Goal: Task Accomplishment & Management: Use online tool/utility

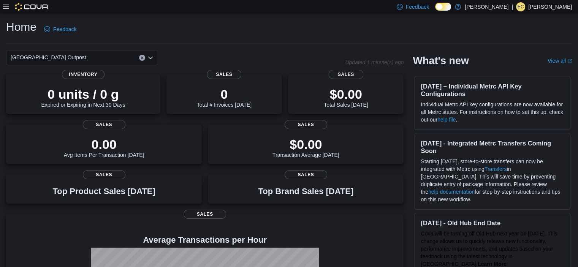
click at [9, 10] on div at bounding box center [26, 6] width 46 height 13
click at [6, 6] on icon at bounding box center [6, 7] width 6 height 6
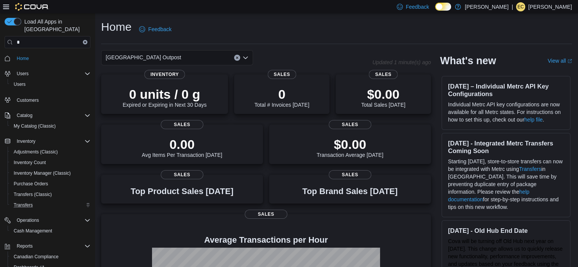
scroll to position [41, 0]
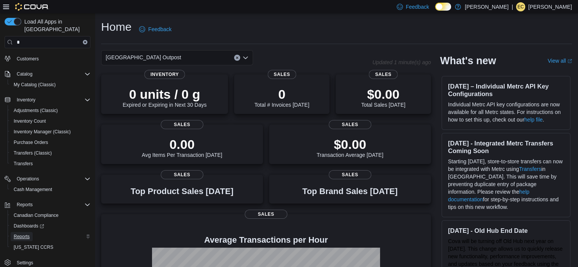
click at [27, 234] on span "Reports" at bounding box center [22, 237] width 16 height 6
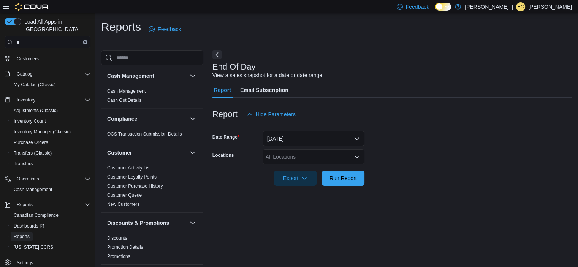
scroll to position [5, 0]
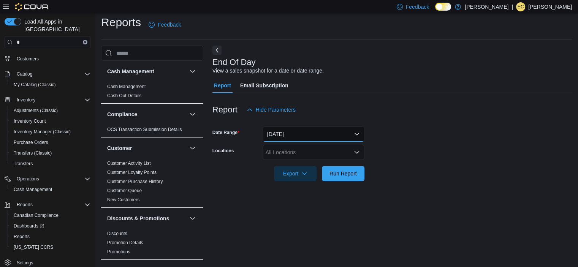
click at [304, 129] on button "[DATE]" at bounding box center [314, 134] width 102 height 15
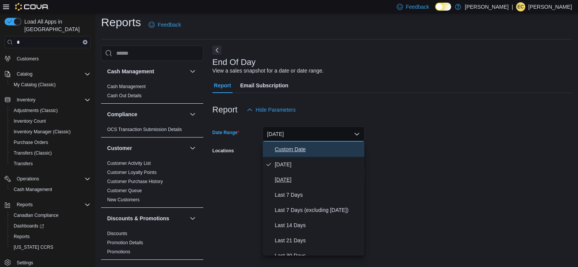
drag, startPoint x: 294, startPoint y: 149, endPoint x: 290, endPoint y: 176, distance: 27.7
click at [290, 176] on div "Custom Date [DATE] [DATE] Last 7 Days Last 7 Days (excluding [DATE]) Last 14 Da…" at bounding box center [314, 199] width 102 height 114
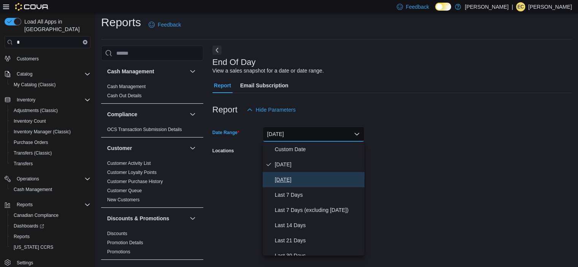
click at [290, 176] on span "[DATE]" at bounding box center [318, 179] width 87 height 9
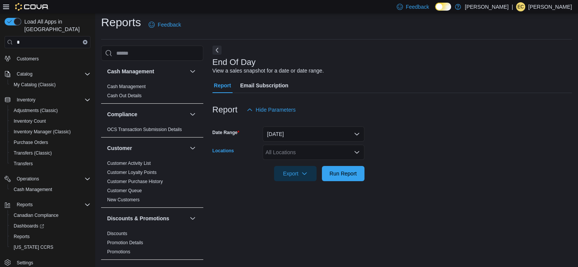
click at [288, 150] on div "All Locations" at bounding box center [314, 152] width 102 height 15
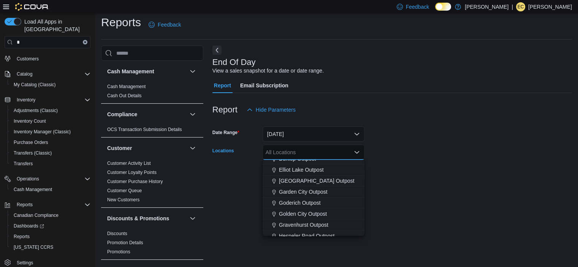
scroll to position [62, 0]
click at [289, 180] on span "[GEOGRAPHIC_DATA] Outpost" at bounding box center [317, 180] width 76 height 8
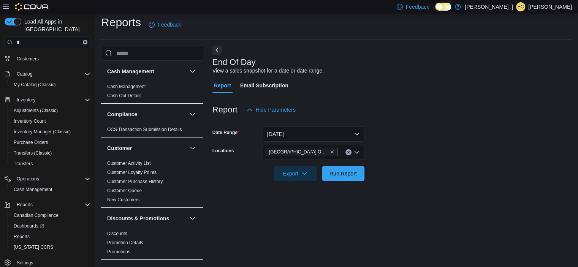
click at [389, 171] on form "Date Range [DATE] Locations [GEOGRAPHIC_DATA] Outpost Export Run Report" at bounding box center [391, 149] width 359 height 64
click at [334, 177] on span "Run Report" at bounding box center [342, 173] width 27 height 8
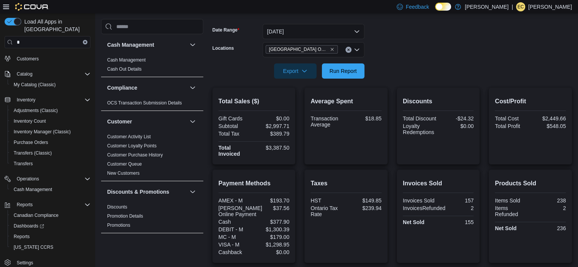
scroll to position [108, 0]
click at [291, 34] on button "[DATE]" at bounding box center [314, 30] width 102 height 15
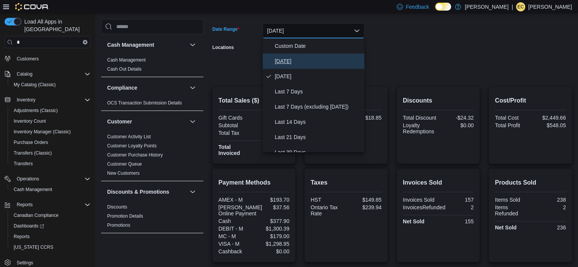
click at [290, 63] on span "[DATE]" at bounding box center [318, 61] width 87 height 9
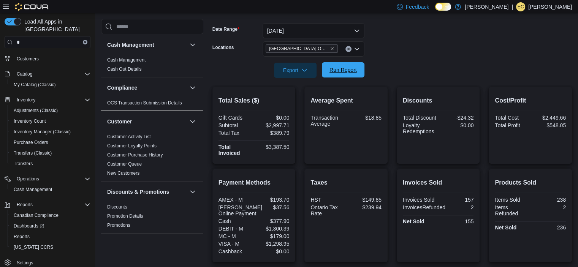
click at [350, 68] on span "Run Report" at bounding box center [342, 70] width 27 height 8
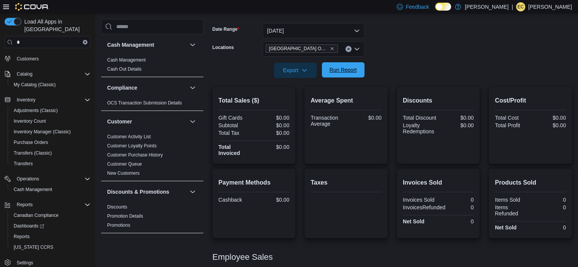
click at [359, 67] on span "Run Report" at bounding box center [342, 69] width 33 height 15
click at [347, 77] on span "Run Report" at bounding box center [342, 69] width 33 height 15
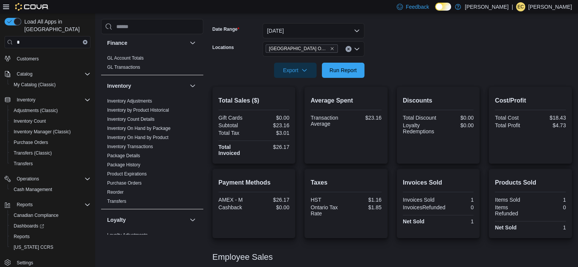
scroll to position [201, 0]
click at [150, 138] on link "Inventory On Hand by Product" at bounding box center [137, 137] width 61 height 5
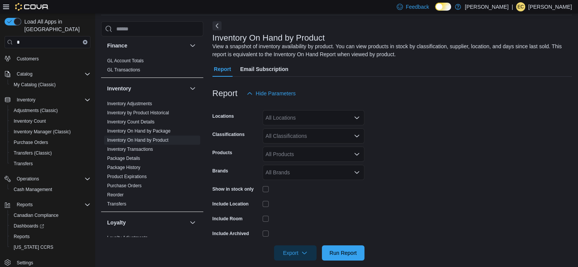
scroll to position [25, 0]
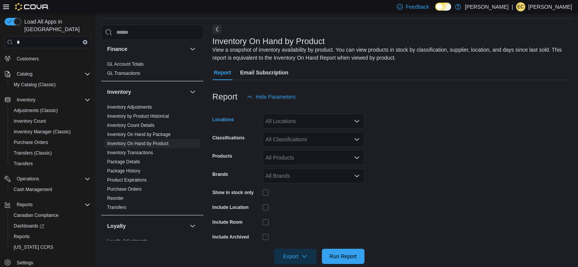
click at [285, 123] on div "All Locations" at bounding box center [314, 121] width 102 height 15
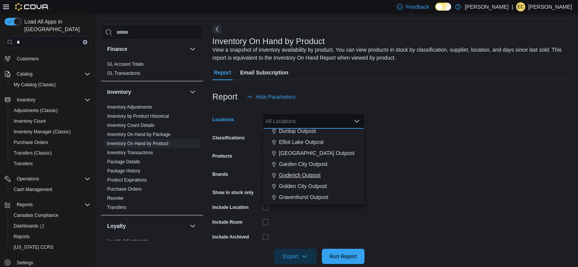
scroll to position [59, 0]
click at [302, 152] on span "[GEOGRAPHIC_DATA] Outpost" at bounding box center [317, 153] width 76 height 8
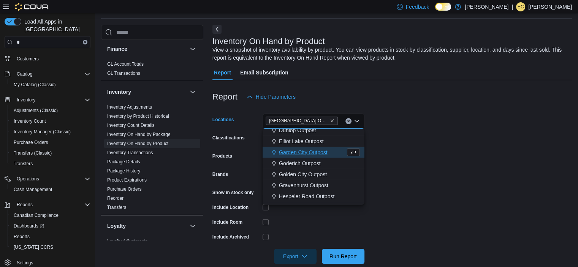
click at [233, 149] on form "Locations [GEOGRAPHIC_DATA] Outpost Combo box. Selected. [GEOGRAPHIC_DATA] Outp…" at bounding box center [391, 184] width 359 height 160
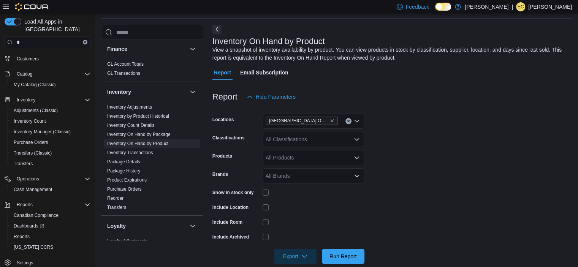
click at [296, 146] on div "All Classifications" at bounding box center [314, 139] width 102 height 15
type input "*****"
click at [305, 152] on span "Pipes & Bongs" at bounding box center [300, 153] width 35 height 8
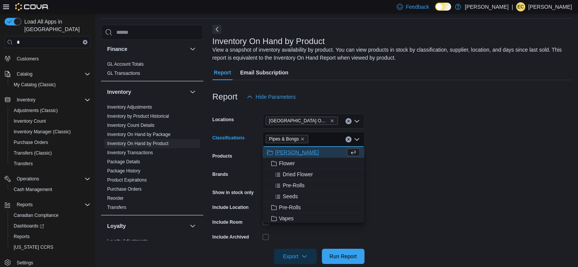
click at [395, 161] on form "Locations [GEOGRAPHIC_DATA] Outpost Classifications Pipes & Bongs Combo box. Se…" at bounding box center [391, 184] width 359 height 160
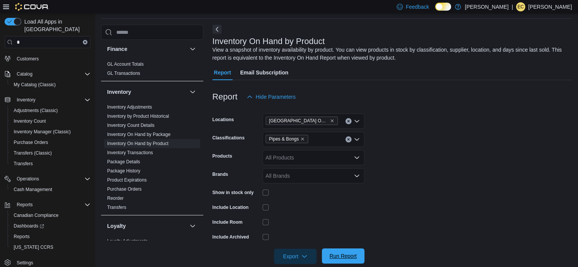
click at [342, 252] on span "Run Report" at bounding box center [342, 256] width 33 height 15
click at [500, 101] on div "Report Hide Parameters" at bounding box center [393, 96] width 362 height 15
click at [298, 256] on span "Export" at bounding box center [295, 256] width 33 height 15
click at [307, 211] on span "Export to Excel" at bounding box center [296, 210] width 34 height 6
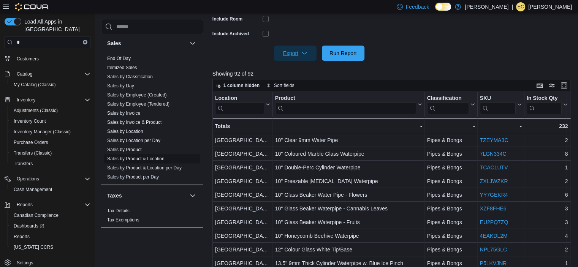
scroll to position [260, 0]
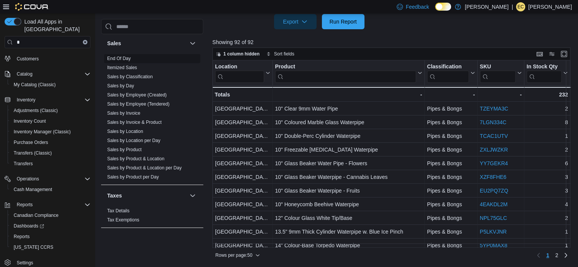
click at [119, 57] on link "End Of Day" at bounding box center [119, 58] width 24 height 5
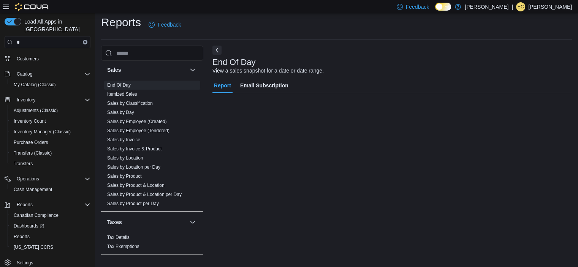
scroll to position [5, 0]
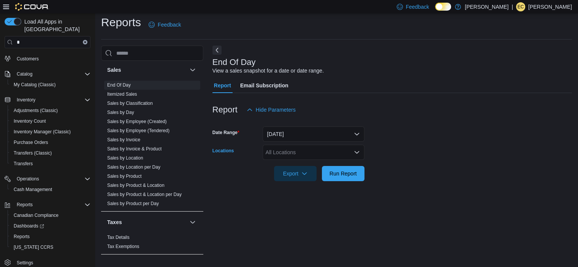
click at [275, 157] on div "All Locations" at bounding box center [314, 152] width 102 height 15
type input "****"
click at [298, 168] on span "[GEOGRAPHIC_DATA] Outpost" at bounding box center [317, 165] width 76 height 8
click at [391, 169] on form "Date Range [DATE] Locations [GEOGRAPHIC_DATA] Outpost Export Run Report" at bounding box center [391, 149] width 359 height 64
click at [354, 171] on span "Run Report" at bounding box center [342, 173] width 27 height 8
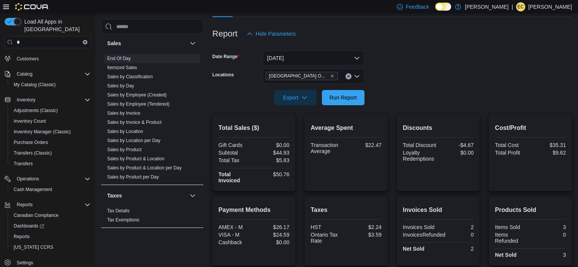
scroll to position [71, 0]
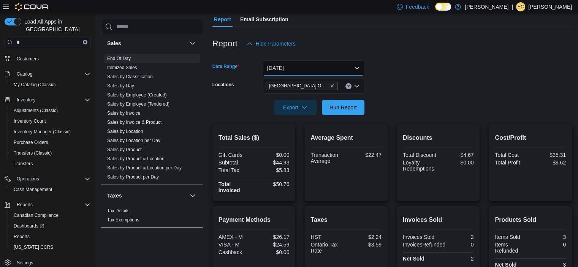
click at [278, 70] on button "[DATE]" at bounding box center [314, 67] width 102 height 15
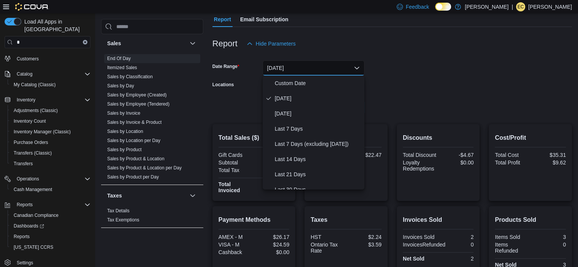
click at [243, 79] on div "Locations" at bounding box center [235, 86] width 47 height 15
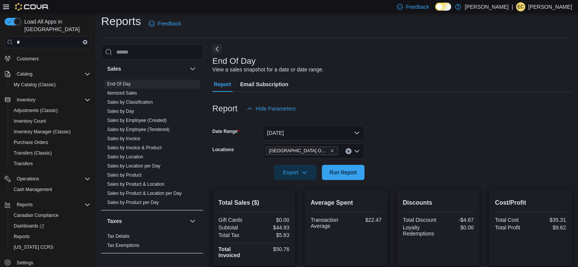
scroll to position [4, 0]
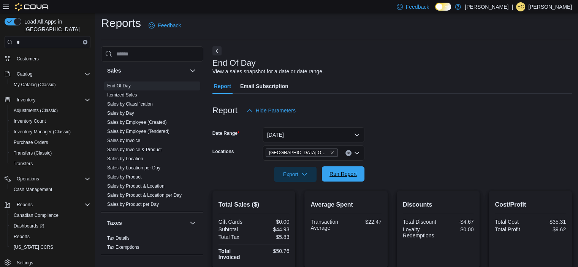
click at [354, 177] on span "Run Report" at bounding box center [342, 174] width 27 height 8
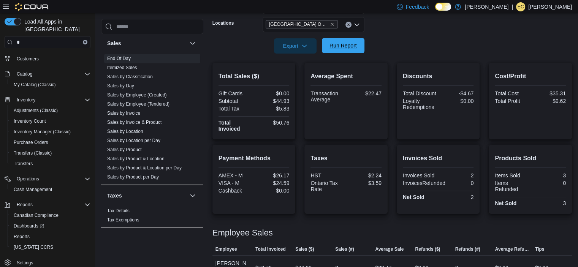
scroll to position [151, 0]
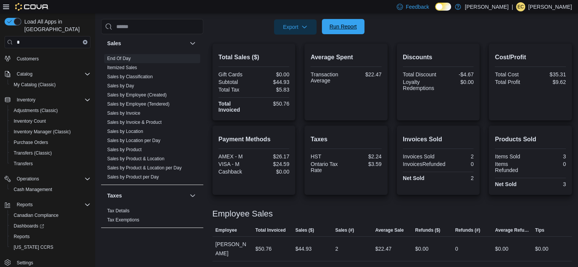
click at [350, 33] on span "Run Report" at bounding box center [342, 26] width 33 height 15
click at [354, 25] on span "Run Report" at bounding box center [342, 27] width 27 height 8
